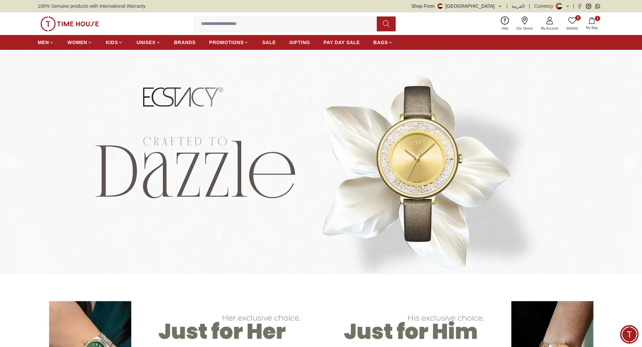
click at [635, 154] on button at bounding box center [629, 162] width 24 height 225
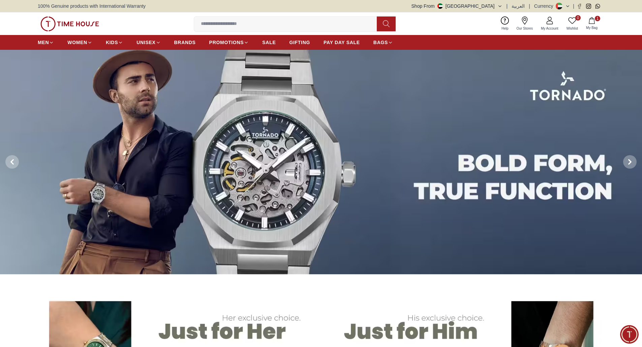
click at [635, 154] on button at bounding box center [629, 162] width 24 height 225
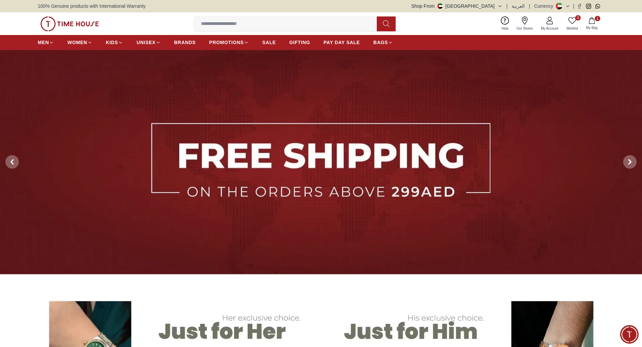
click at [499, 6] on button "Shop From [GEOGRAPHIC_DATA]" at bounding box center [456, 6] width 91 height 7
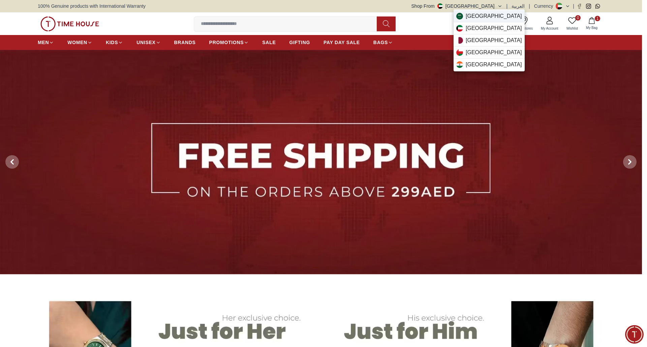
click at [480, 17] on span "[GEOGRAPHIC_DATA]" at bounding box center [494, 16] width 56 height 8
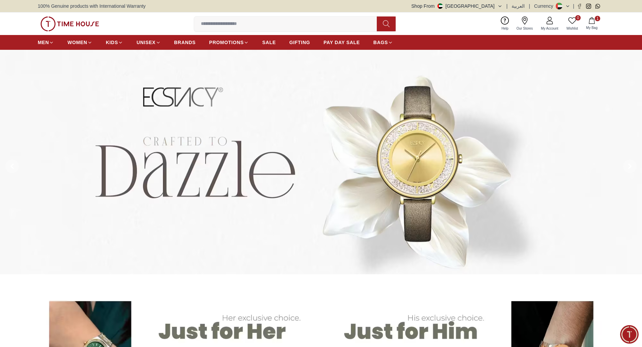
click at [499, 4] on button "Shop From [GEOGRAPHIC_DATA]" at bounding box center [456, 6] width 91 height 7
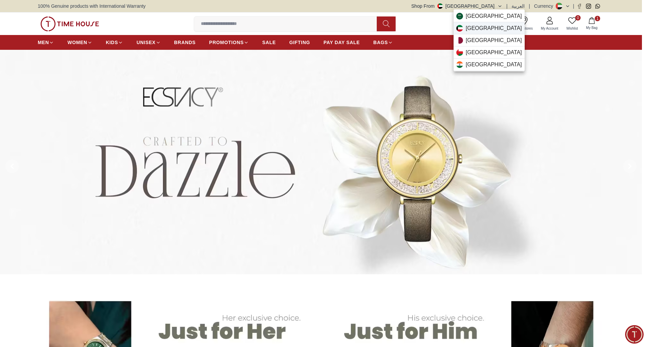
click at [489, 28] on div "[GEOGRAPHIC_DATA]" at bounding box center [488, 28] width 71 height 12
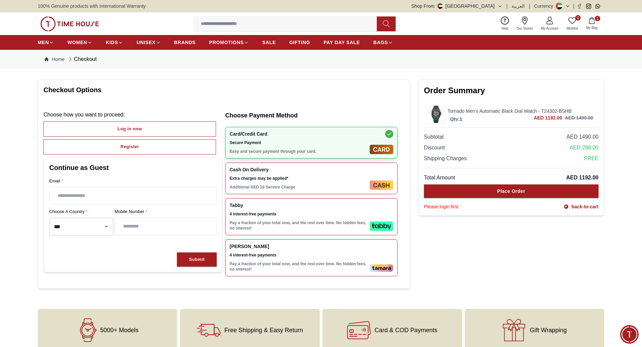
click at [61, 15] on div "0 Wishlist 1 My Bag Help Our Stores My Account 0 Wishlist 1 My Bag" at bounding box center [321, 23] width 566 height 23
click at [61, 21] on img at bounding box center [69, 24] width 59 height 15
